Goal: Information Seeking & Learning: Find specific fact

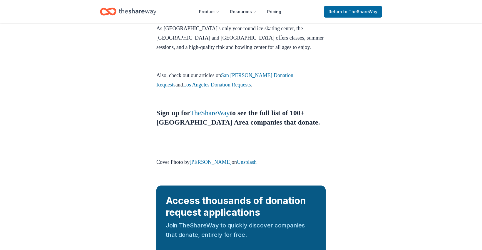
scroll to position [860, 0]
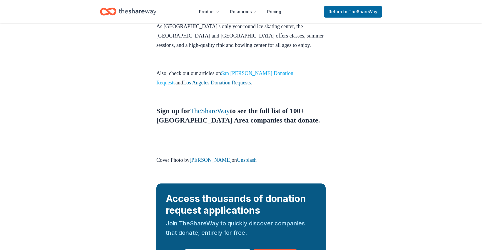
click at [268, 70] on link "San Jose Donation Requests" at bounding box center [224, 77] width 137 height 15
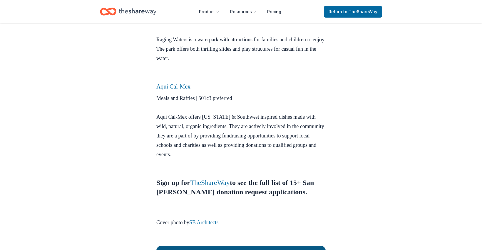
scroll to position [460, 0]
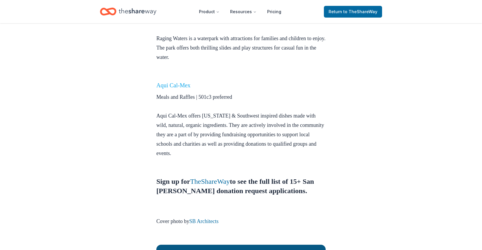
click at [187, 82] on link "Aqui Cal-Mex" at bounding box center [173, 85] width 34 height 6
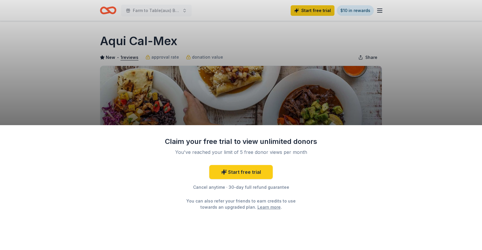
click at [310, 100] on div "Claim your free trial to view unlimited donors You've reached your limit of 5 f…" at bounding box center [241, 125] width 482 height 250
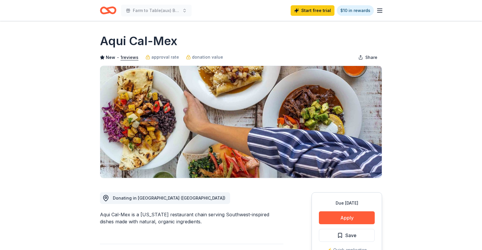
scroll to position [46, 0]
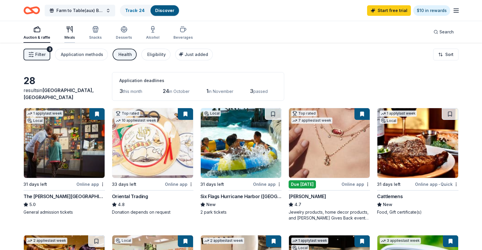
click at [68, 33] on div "Meals" at bounding box center [69, 33] width 11 height 14
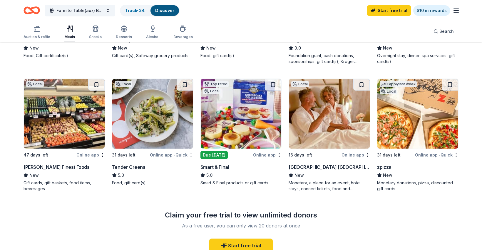
scroll to position [156, 0]
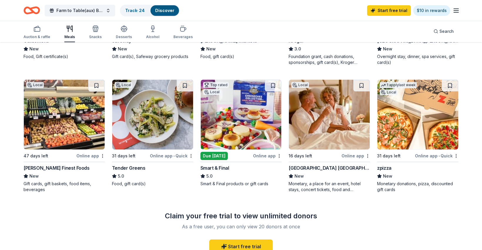
click at [231, 125] on img at bounding box center [241, 115] width 81 height 70
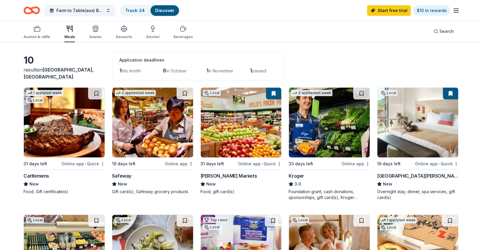
scroll to position [0, 0]
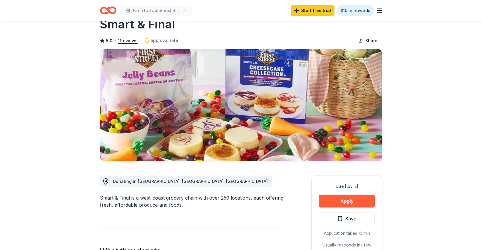
scroll to position [21, 0]
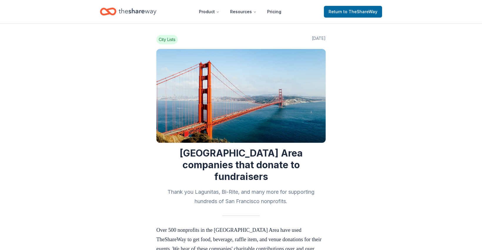
scroll to position [860, 0]
